Goal: Task Accomplishment & Management: Contribute content

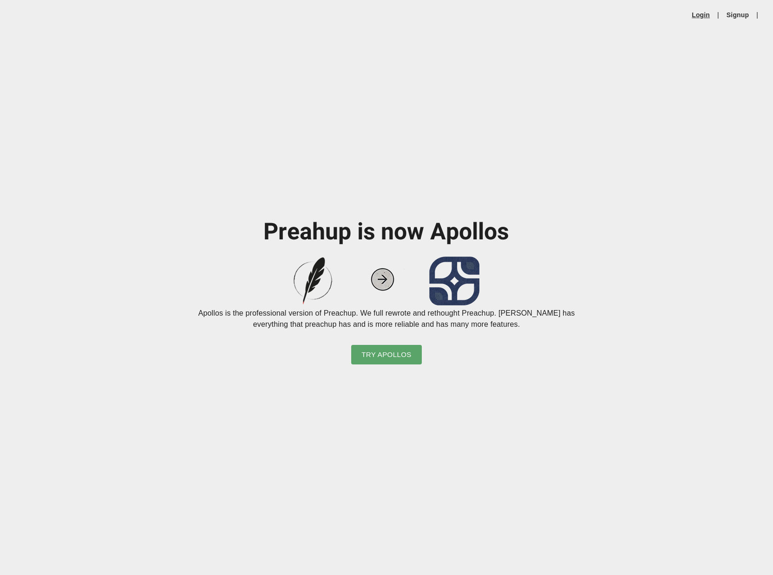
click at [706, 13] on link "Login" at bounding box center [701, 14] width 18 height 9
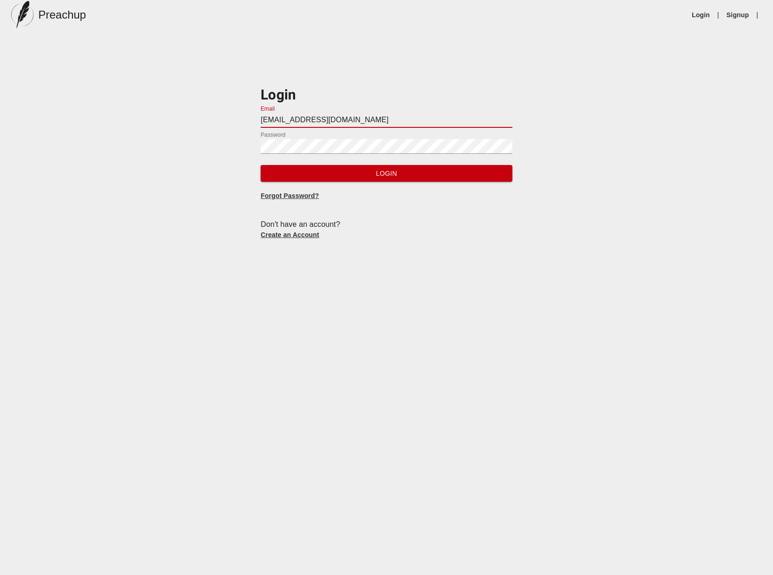
click at [307, 118] on input "[EMAIL_ADDRESS][DOMAIN_NAME]" at bounding box center [386, 120] width 251 height 15
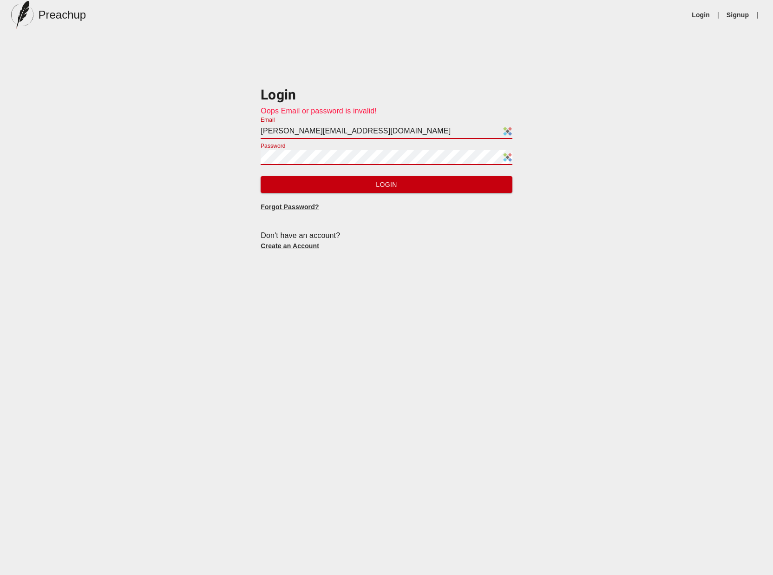
click at [299, 133] on input "[PERSON_NAME][EMAIL_ADDRESS][DOMAIN_NAME]" at bounding box center [386, 131] width 251 height 15
type input "[EMAIL_ADDRESS][DOMAIN_NAME]"
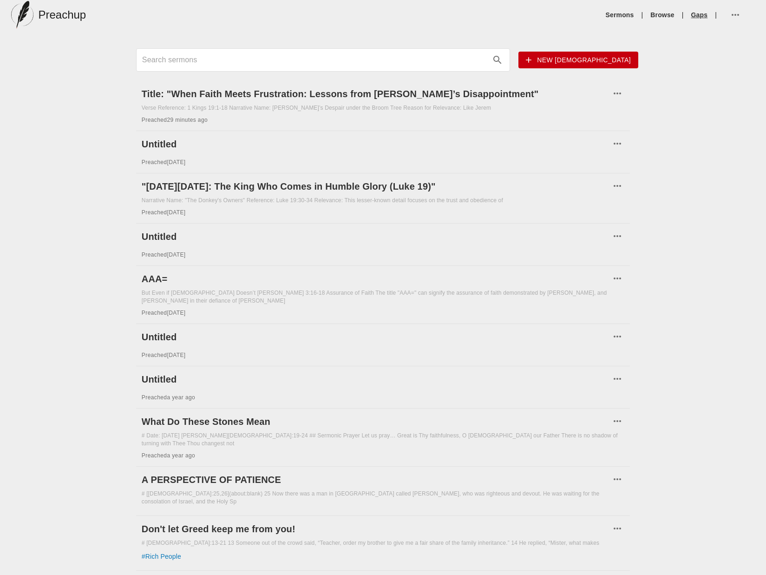
click at [697, 12] on link "Gaps" at bounding box center [700, 14] width 17 height 9
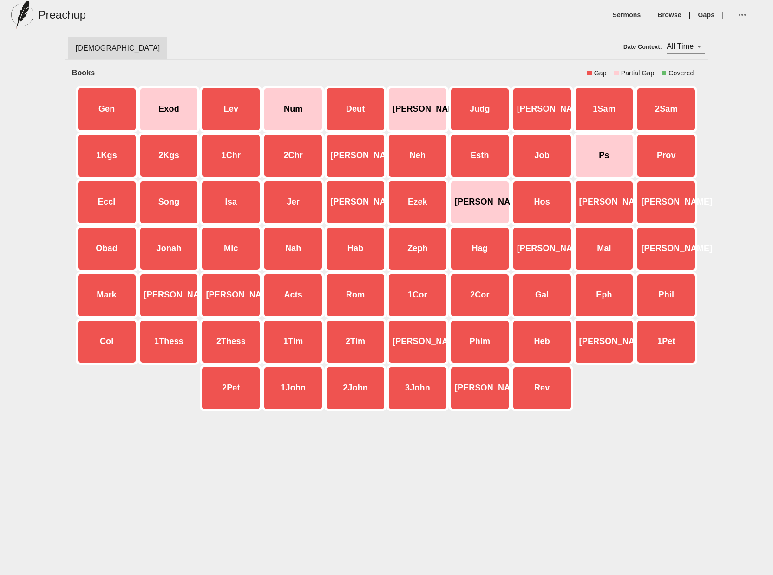
click at [628, 13] on link "Sermons" at bounding box center [627, 14] width 28 height 9
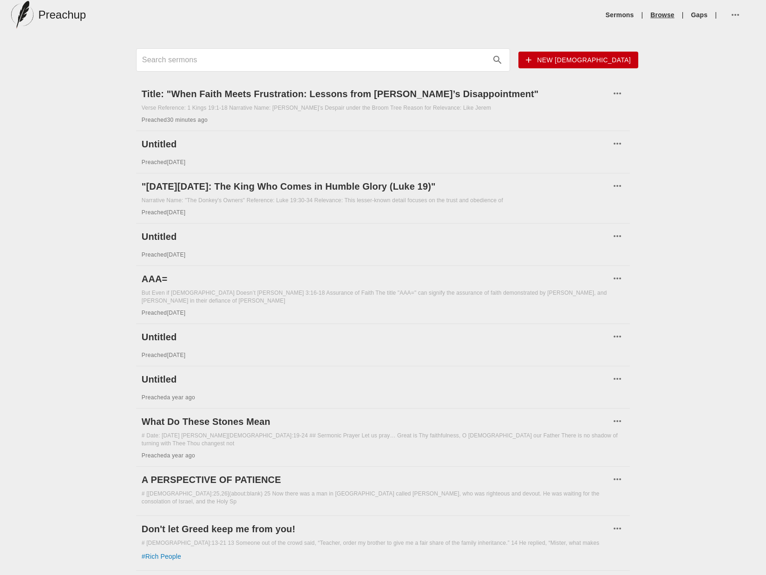
click at [669, 16] on link "Browse" at bounding box center [663, 14] width 24 height 9
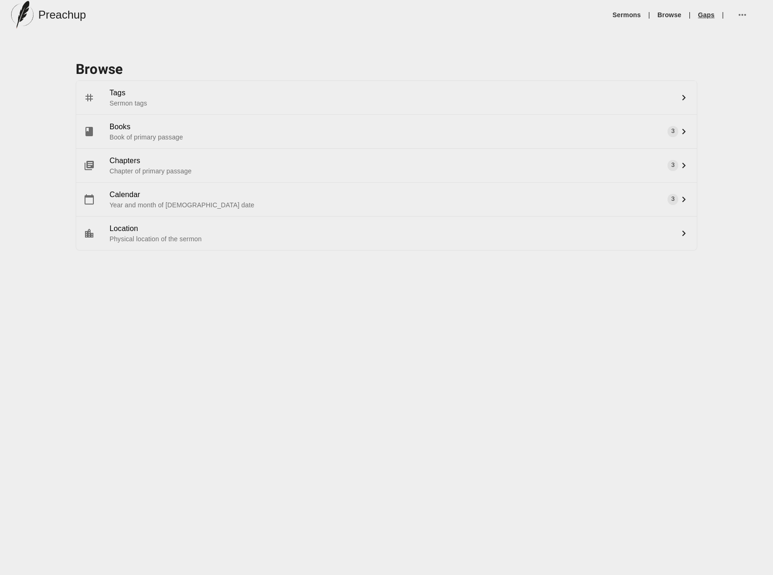
click at [709, 16] on link "Gaps" at bounding box center [706, 14] width 17 height 9
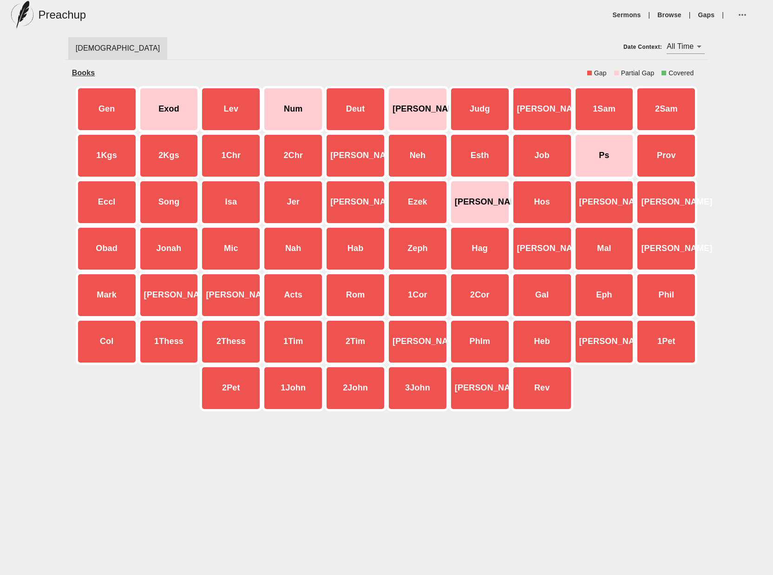
click at [300, 203] on div "Jer" at bounding box center [293, 202] width 62 height 46
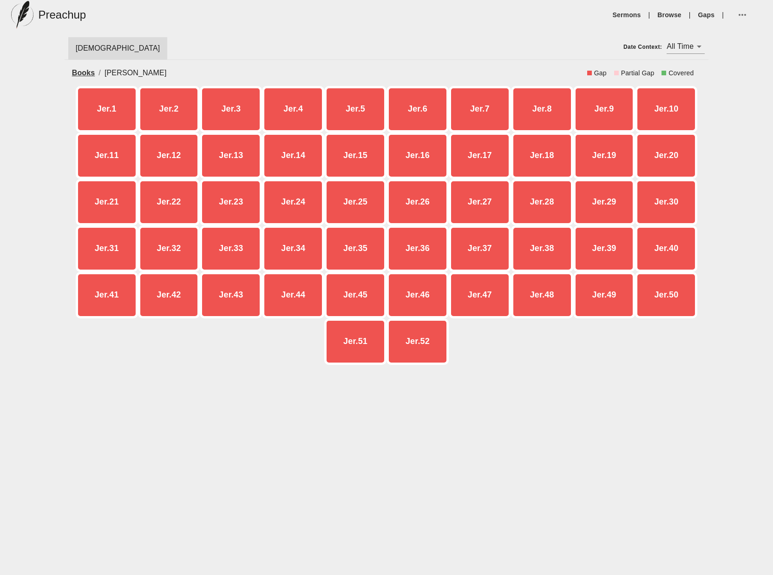
click at [88, 73] on link "Books" at bounding box center [83, 73] width 23 height 8
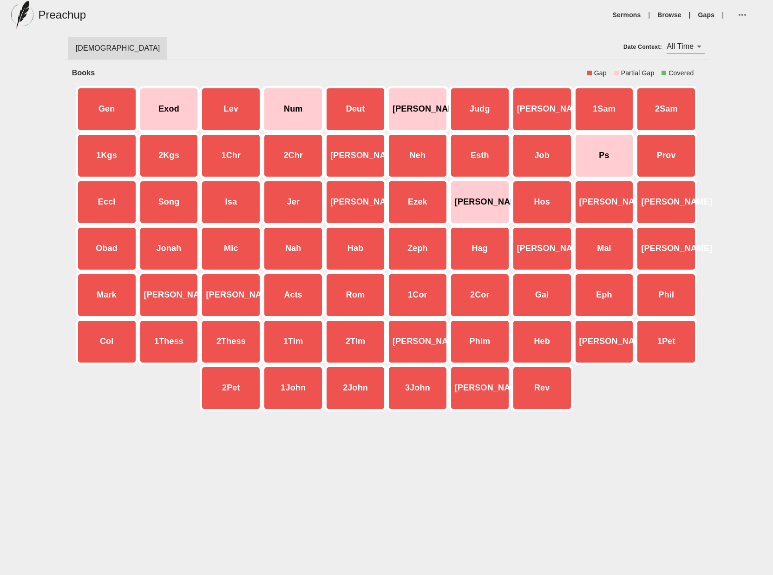
click at [748, 15] on icon "button" at bounding box center [742, 14] width 11 height 11
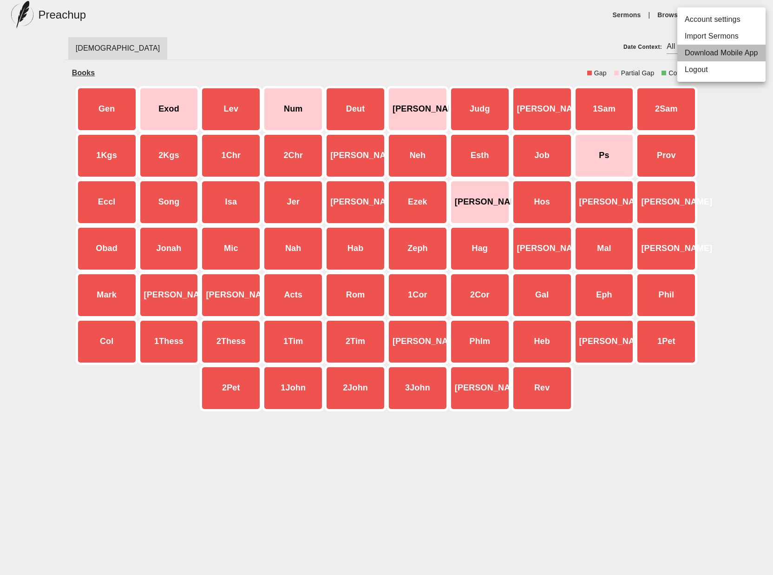
click at [725, 56] on li "Download Mobile App" at bounding box center [722, 53] width 88 height 17
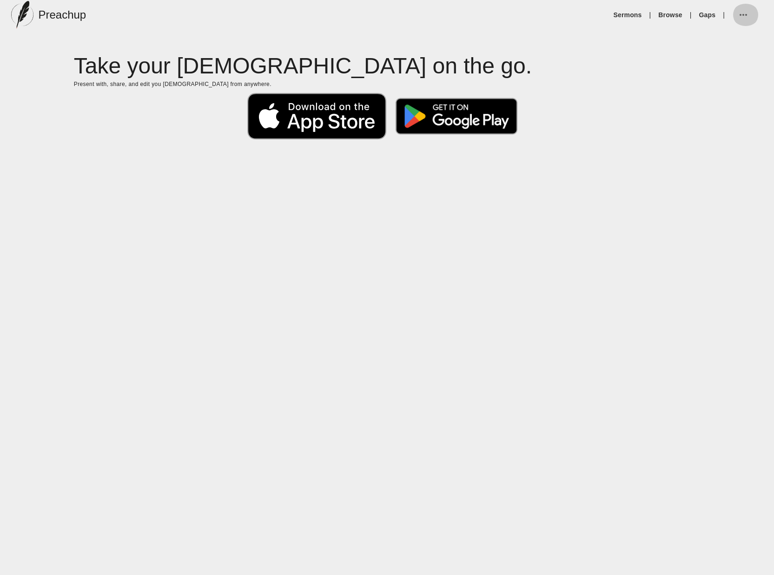
click at [739, 15] on icon "button" at bounding box center [743, 14] width 11 height 11
drag, startPoint x: 591, startPoint y: 40, endPoint x: 717, endPoint y: 17, distance: 128.6
click at [717, 17] on div "Account settings Import Sermons Download Mobile App Logout" at bounding box center [387, 287] width 774 height 575
click at [717, 17] on li "Account settings" at bounding box center [722, 19] width 88 height 17
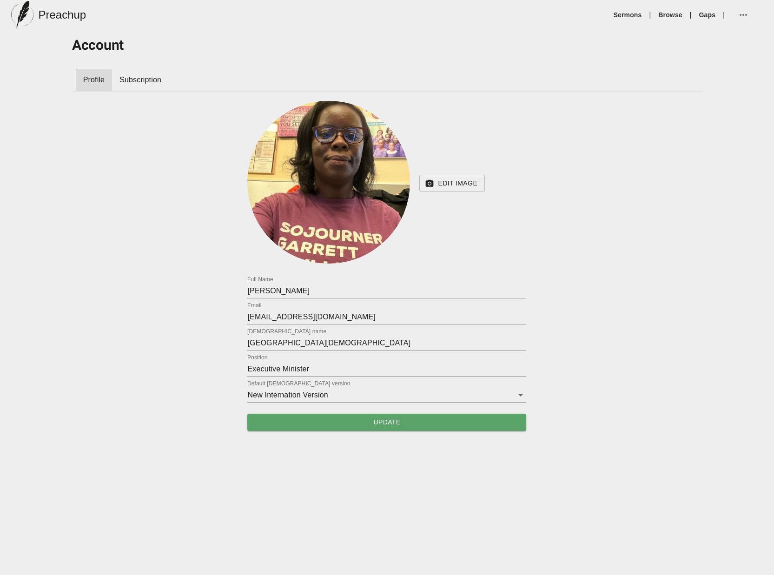
click at [133, 60] on div "Account Profile Subscription Edit Image 0 Full Name [PERSON_NAME] Email [EMAIL_…" at bounding box center [387, 234] width 645 height 408
click at [139, 80] on span "Subscription" at bounding box center [140, 79] width 42 height 11
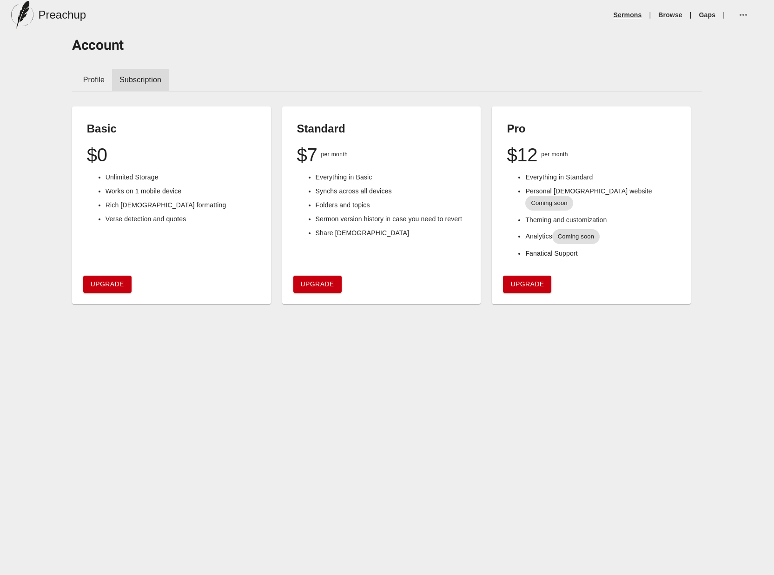
click at [617, 11] on link "Sermons" at bounding box center [627, 14] width 28 height 9
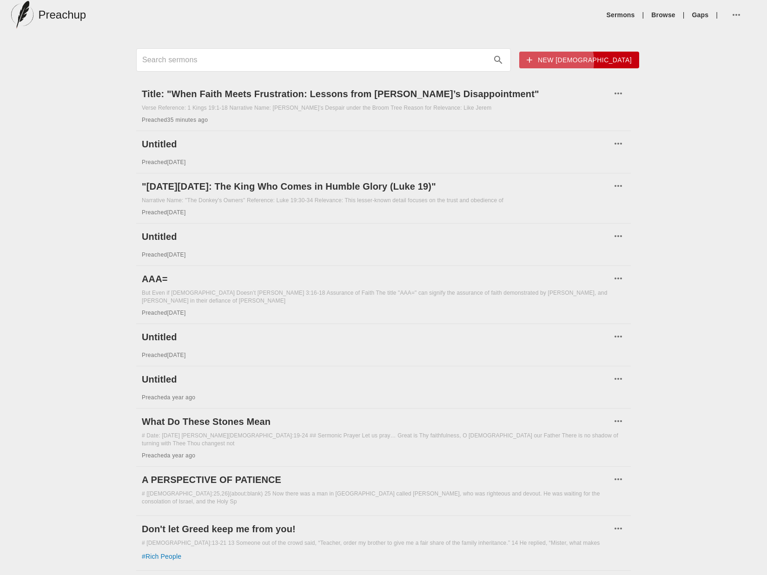
click at [593, 61] on span "New [DEMOGRAPHIC_DATA]" at bounding box center [579, 60] width 105 height 12
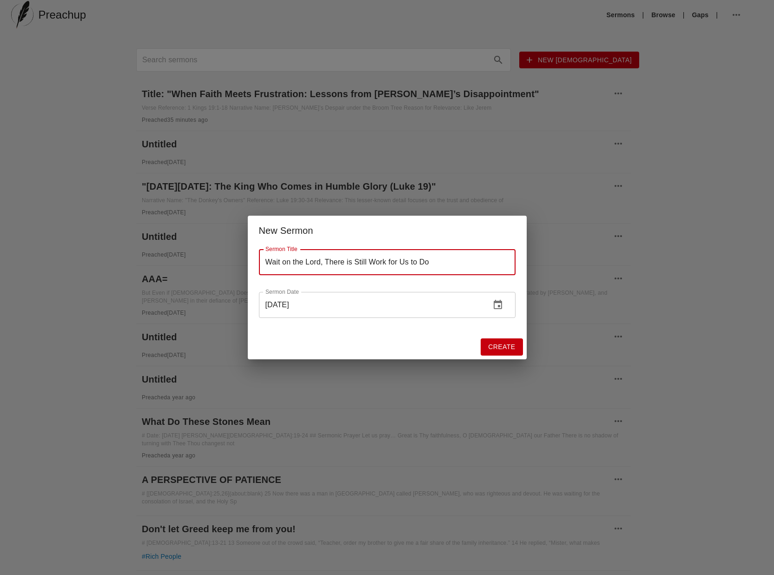
type input "Wait on the Lord, There is Still Work for Us to Do"
click at [349, 305] on input "[DATE]" at bounding box center [371, 305] width 224 height 26
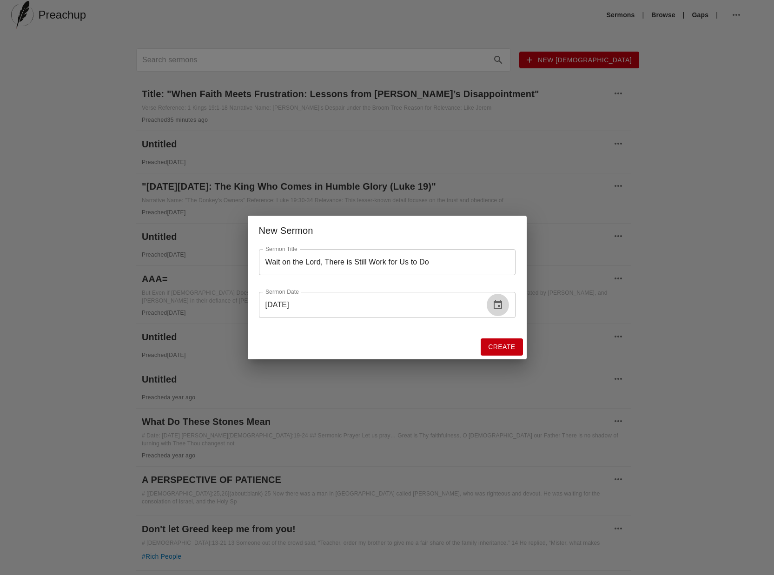
click at [494, 308] on icon "change date" at bounding box center [497, 304] width 11 height 11
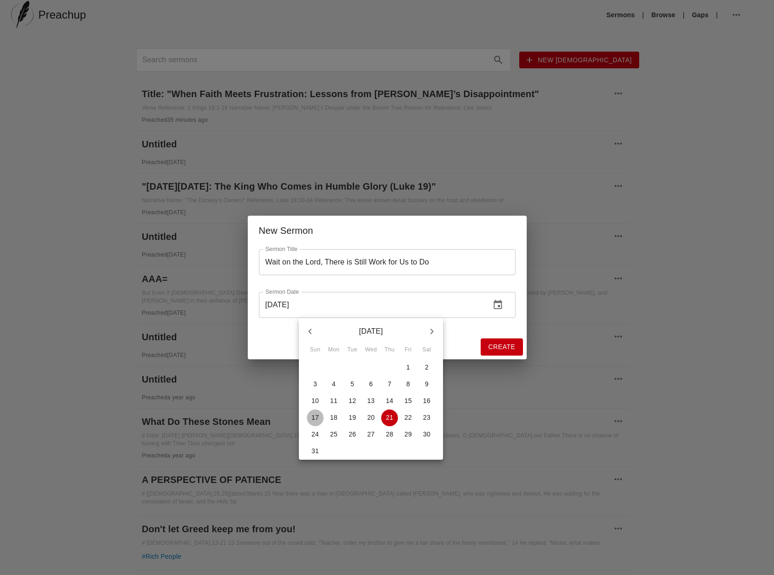
click at [316, 416] on p "17" at bounding box center [314, 417] width 7 height 9
type input "[DATE]"
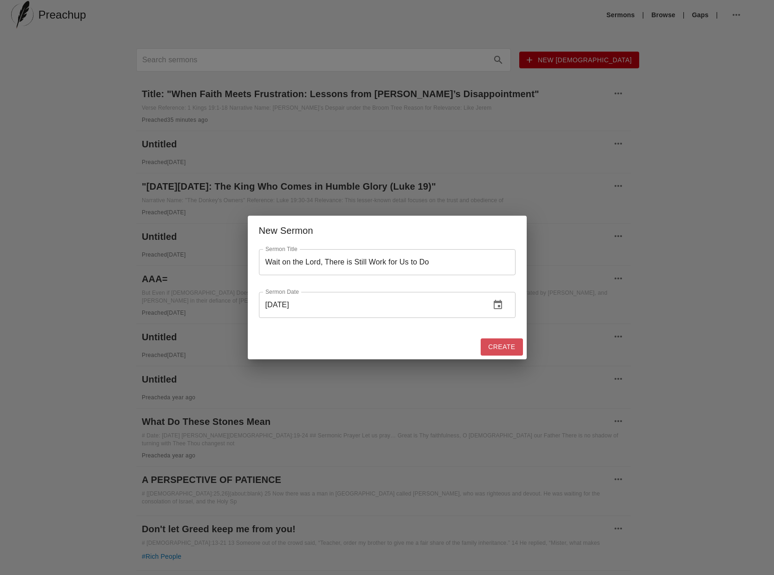
click at [511, 352] on button "Create" at bounding box center [502, 346] width 42 height 17
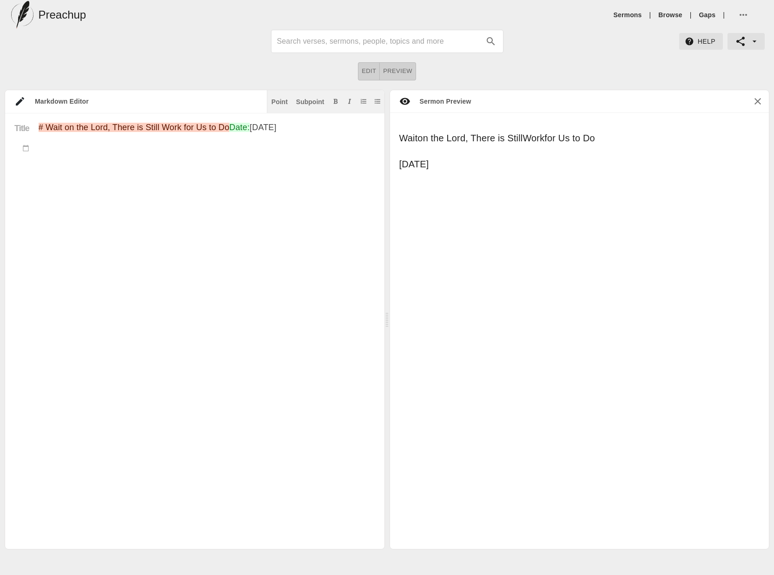
click at [80, 185] on textarea "# Wait on the Lord, There is Still Work for Us to Do Date: [DATE]" at bounding box center [207, 337] width 336 height 428
click at [280, 105] on div "Point" at bounding box center [279, 102] width 16 height 7
click at [703, 42] on span "Help" at bounding box center [700, 42] width 29 height 12
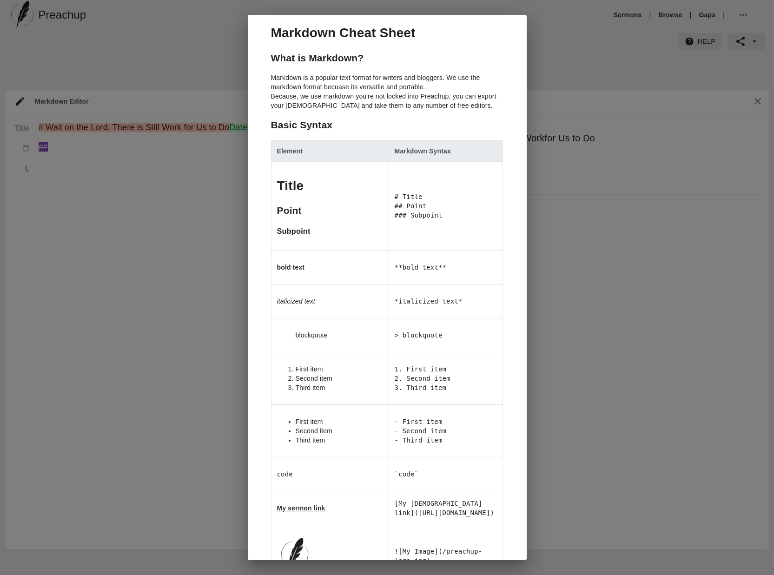
click at [621, 83] on div "Markdown Cheat Sheet What is Markdown? [PERSON_NAME] is a popular text format f…" at bounding box center [387, 287] width 774 height 575
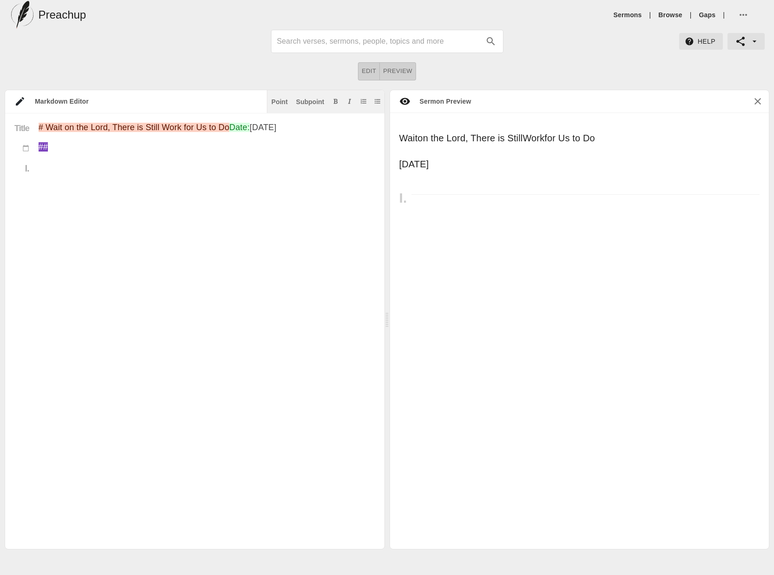
click at [744, 41] on icon "button" at bounding box center [740, 41] width 11 height 11
click at [579, 73] on div at bounding box center [387, 287] width 774 height 575
click at [414, 45] on input "Search sermons" at bounding box center [379, 41] width 204 height 15
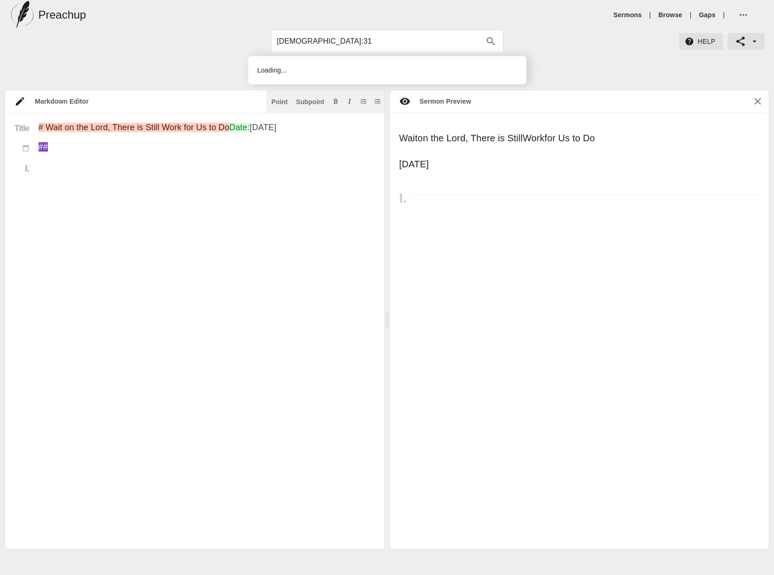
type input "[DEMOGRAPHIC_DATA]:31"
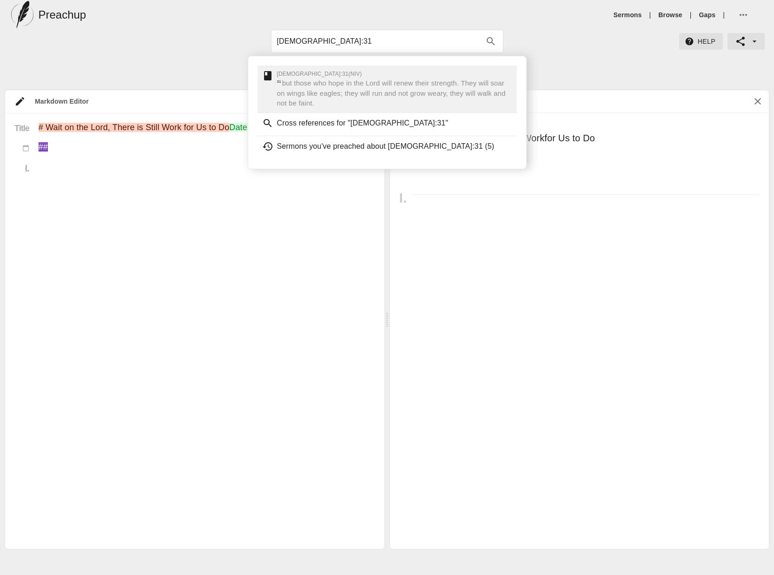
click at [399, 97] on span "but those who hope in the Lord will renew their strength. They will soar on win…" at bounding box center [391, 93] width 229 height 28
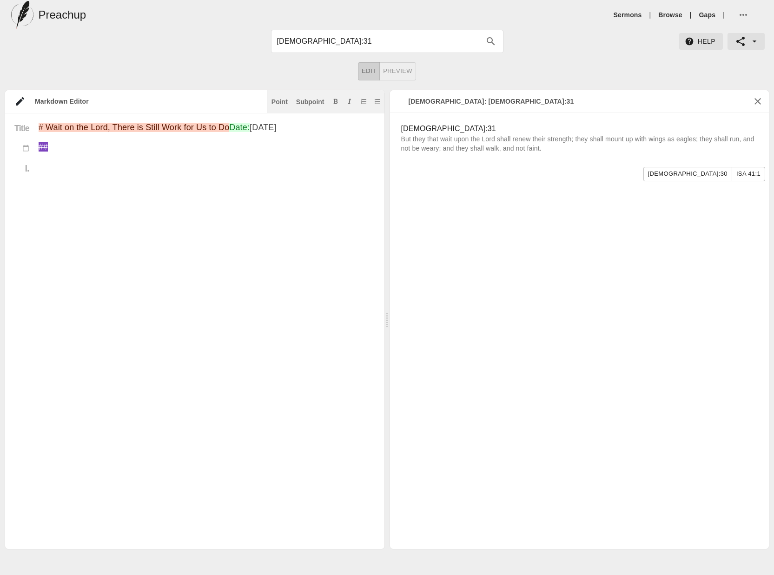
click at [635, 8] on ul "Sermons | Browse | Gaps |" at bounding box center [686, 15] width 153 height 22
click at [635, 11] on link "Sermons" at bounding box center [627, 14] width 28 height 9
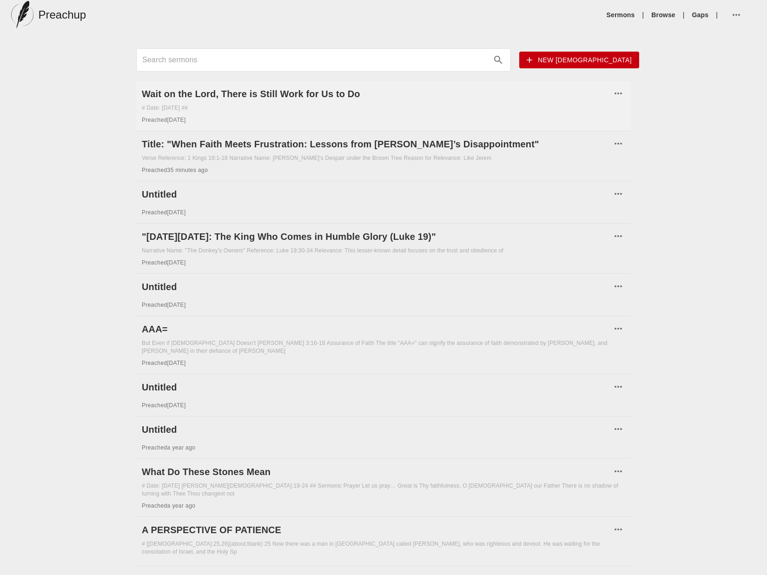
click at [621, 90] on icon "button" at bounding box center [618, 93] width 11 height 11
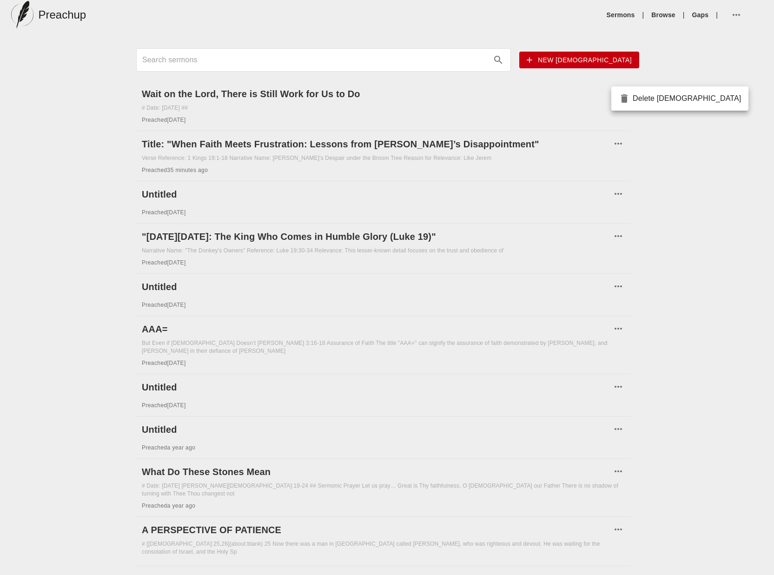
click at [20, 16] on div at bounding box center [387, 287] width 774 height 575
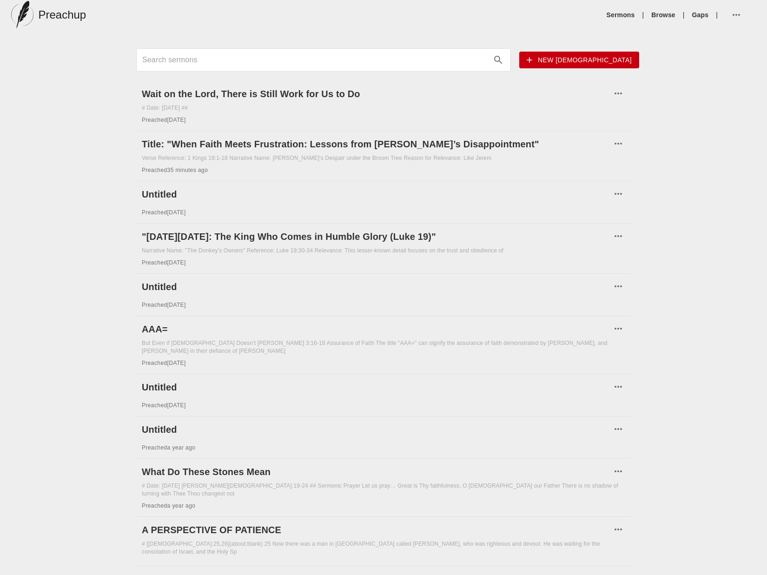
click at [50, 16] on h5 "Preachup" at bounding box center [62, 14] width 48 height 15
click at [737, 16] on icon "button" at bounding box center [736, 14] width 11 height 11
